Goal: Task Accomplishment & Management: Manage account settings

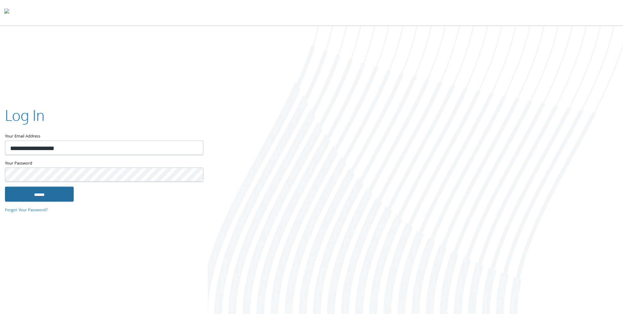
click at [68, 193] on input "******" at bounding box center [39, 193] width 69 height 15
type input "**********"
drag, startPoint x: 425, startPoint y: 54, endPoint x: 626, endPoint y: 6, distance: 206.9
click at [425, 54] on div at bounding box center [415, 170] width 415 height 289
